Goal: Transaction & Acquisition: Purchase product/service

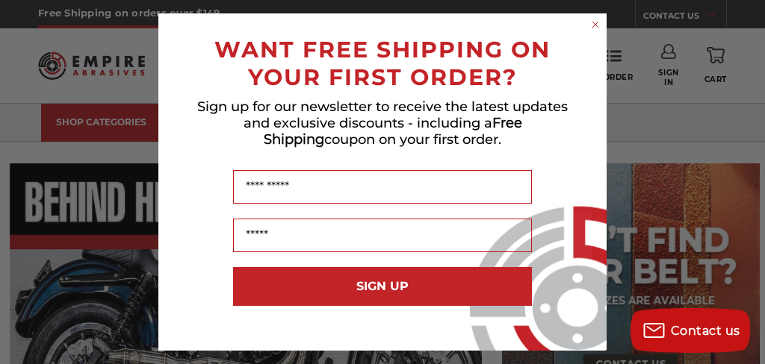
click at [599, 23] on circle "Close dialog" at bounding box center [595, 25] width 14 height 14
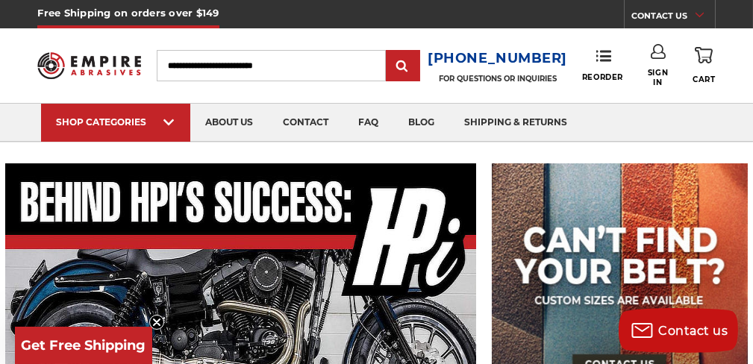
click at [595, 231] on img at bounding box center [620, 285] width 257 height 243
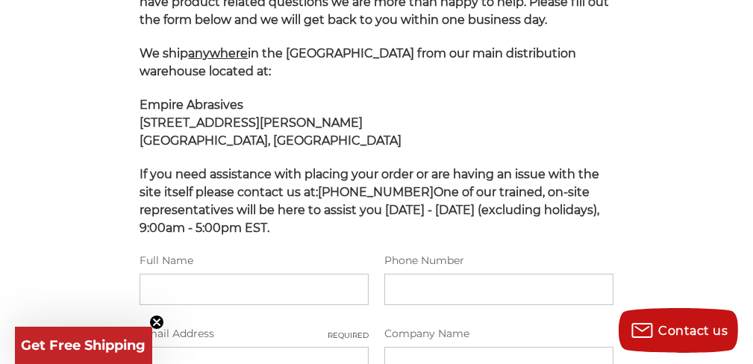
scroll to position [299, 0]
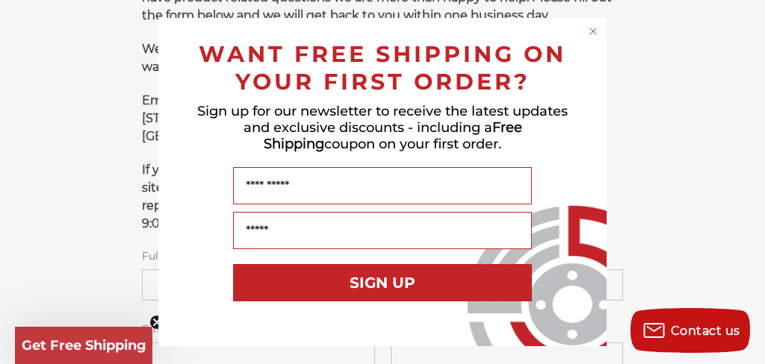
click at [595, 32] on circle "Close dialog" at bounding box center [593, 32] width 14 height 14
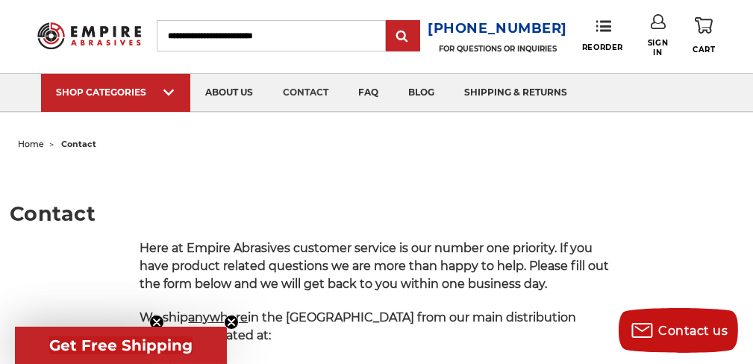
scroll to position [0, 0]
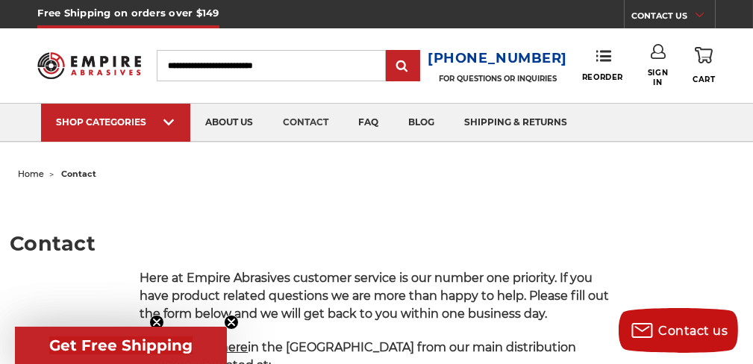
click at [179, 73] on input "Search" at bounding box center [271, 65] width 228 height 31
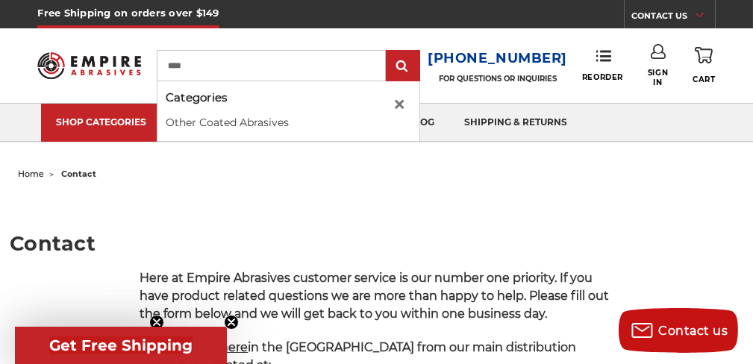
type input "****"
click at [388, 52] on input "submit" at bounding box center [403, 67] width 30 height 30
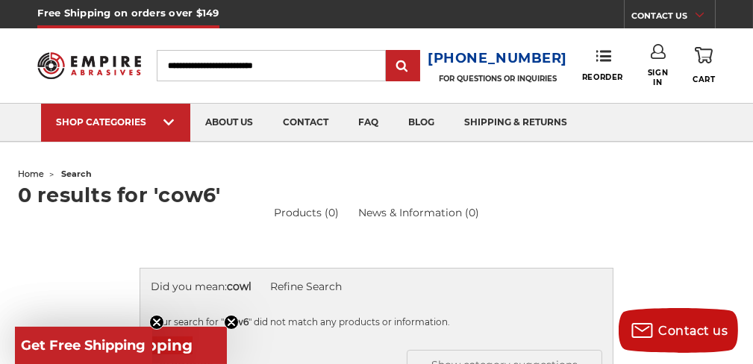
click at [210, 69] on input "Search" at bounding box center [271, 65] width 228 height 31
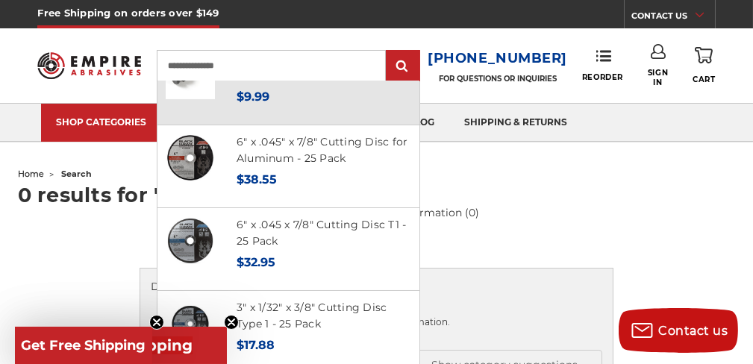
scroll to position [224, 0]
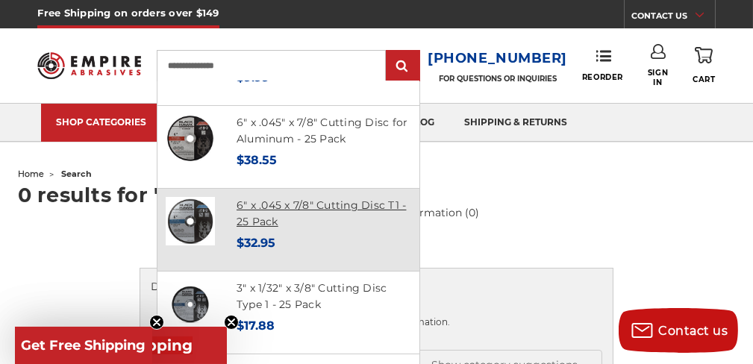
type input "**********"
click at [283, 202] on link "6" x .045 x 7/8" Cutting Disc T1 - 25 Pack" at bounding box center [322, 214] width 170 height 31
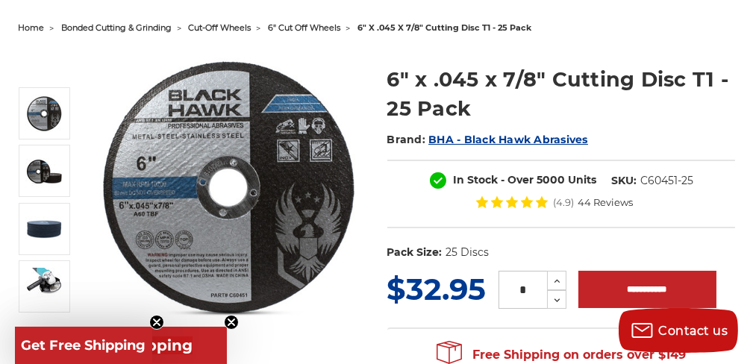
scroll to position [149, 0]
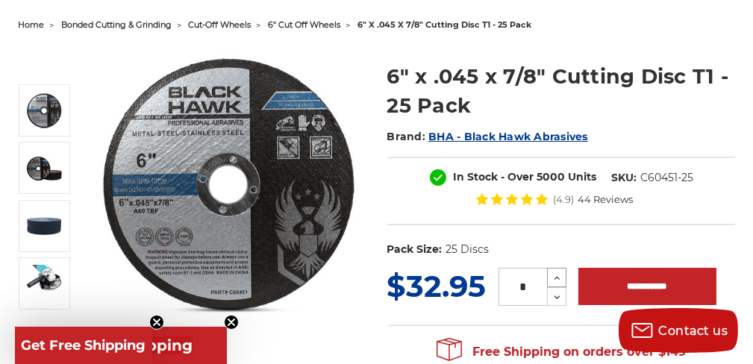
click at [557, 277] on use at bounding box center [558, 279] width 6 height 4
click at [555, 275] on icon at bounding box center [557, 278] width 11 height 13
type input "*"
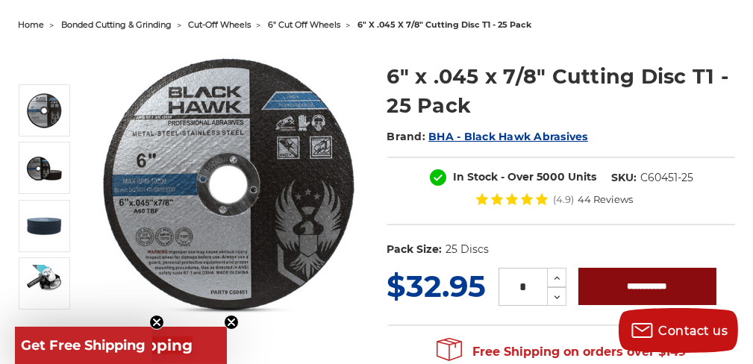
click at [627, 287] on input "**********" at bounding box center [648, 286] width 138 height 37
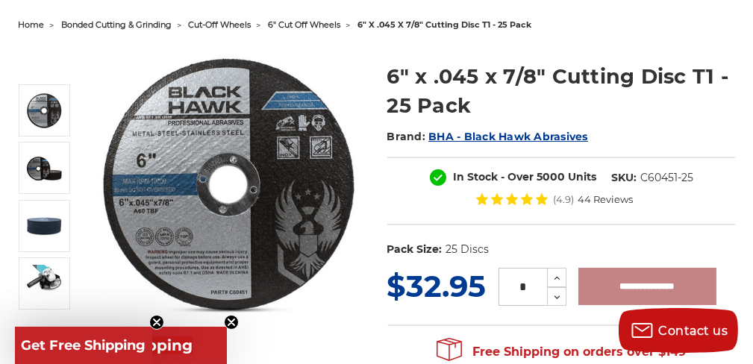
type input "**********"
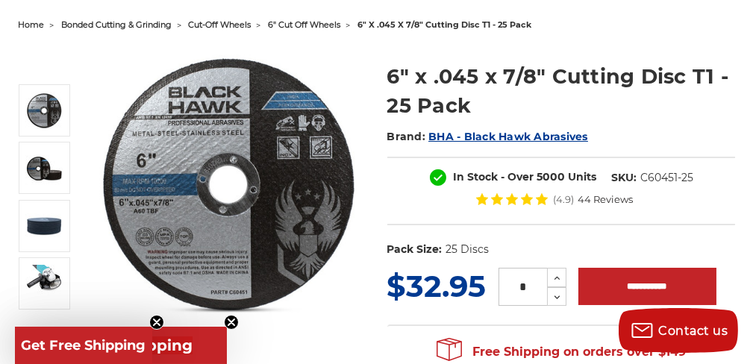
scroll to position [0, 0]
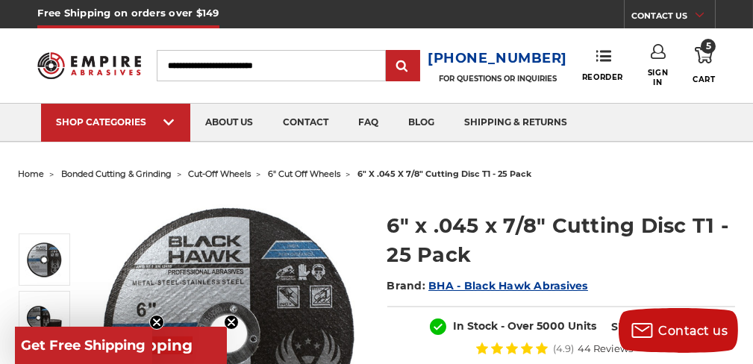
click at [706, 60] on icon at bounding box center [704, 55] width 18 height 16
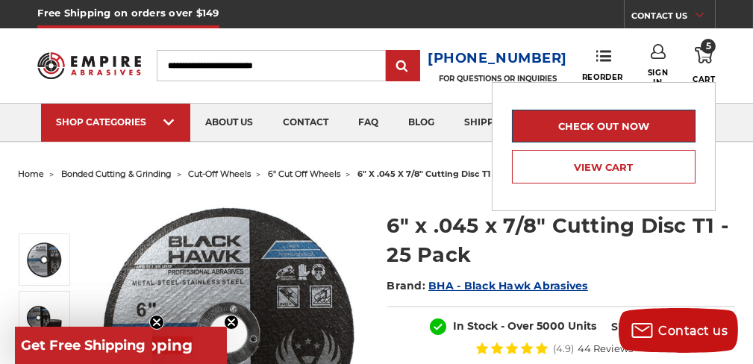
click at [606, 121] on link "Check out now" at bounding box center [604, 126] width 184 height 33
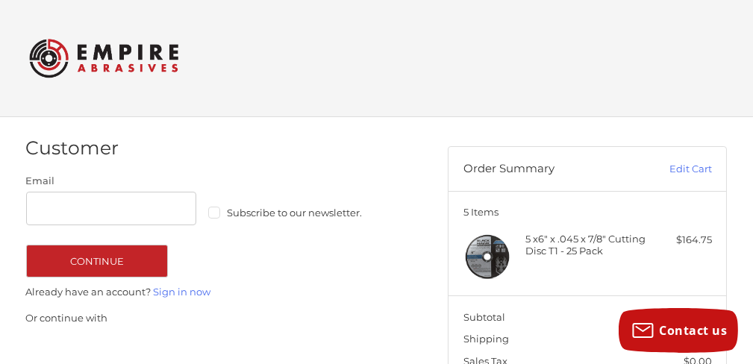
click at [349, 51] on h2 at bounding box center [376, 58] width 695 height 58
